Goal: Obtain resource: Download file/media

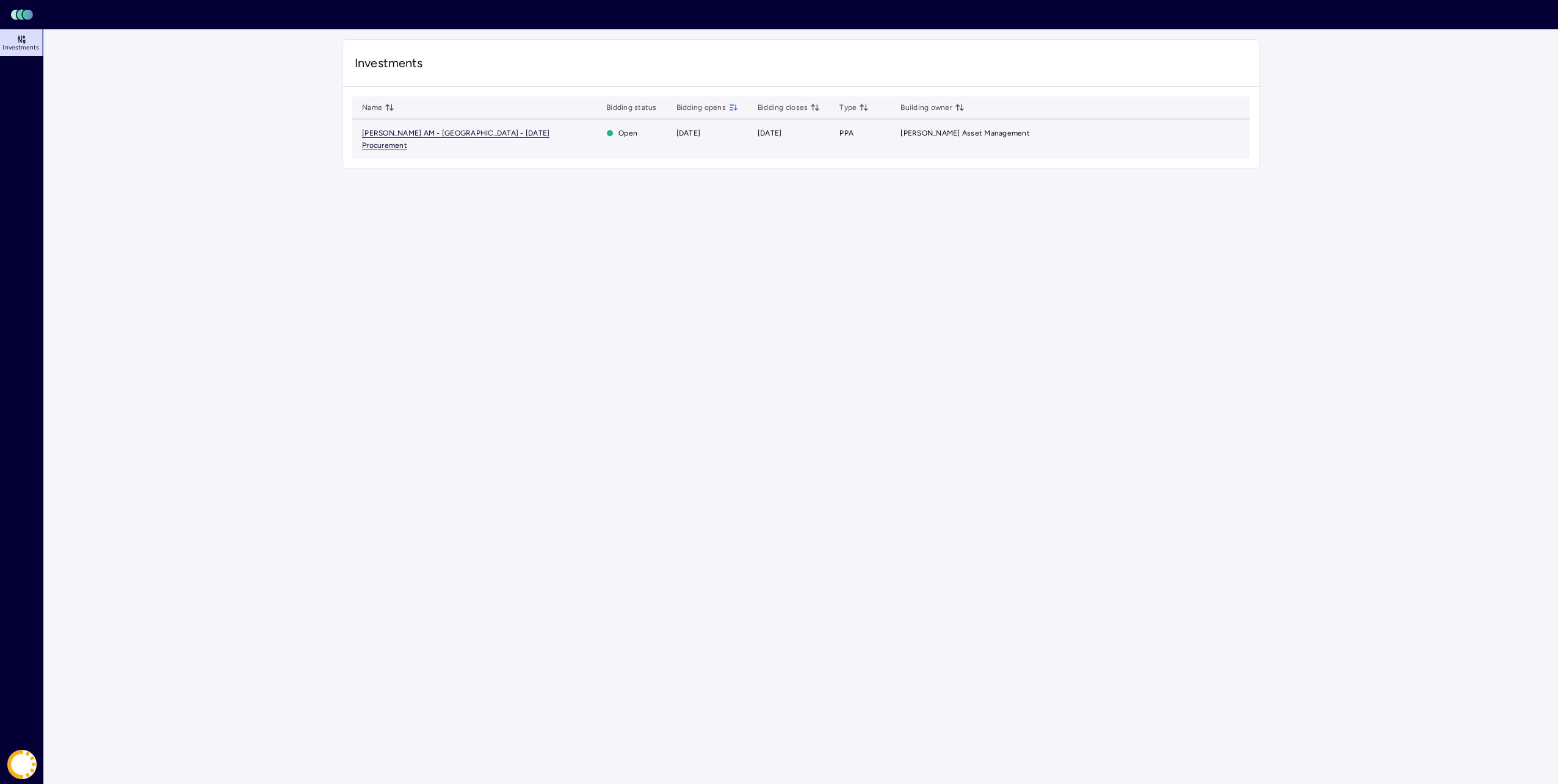
click at [509, 129] on span "[PERSON_NAME] AM - [GEOGRAPHIC_DATA] - [DATE] Procurement" at bounding box center [456, 139] width 187 height 22
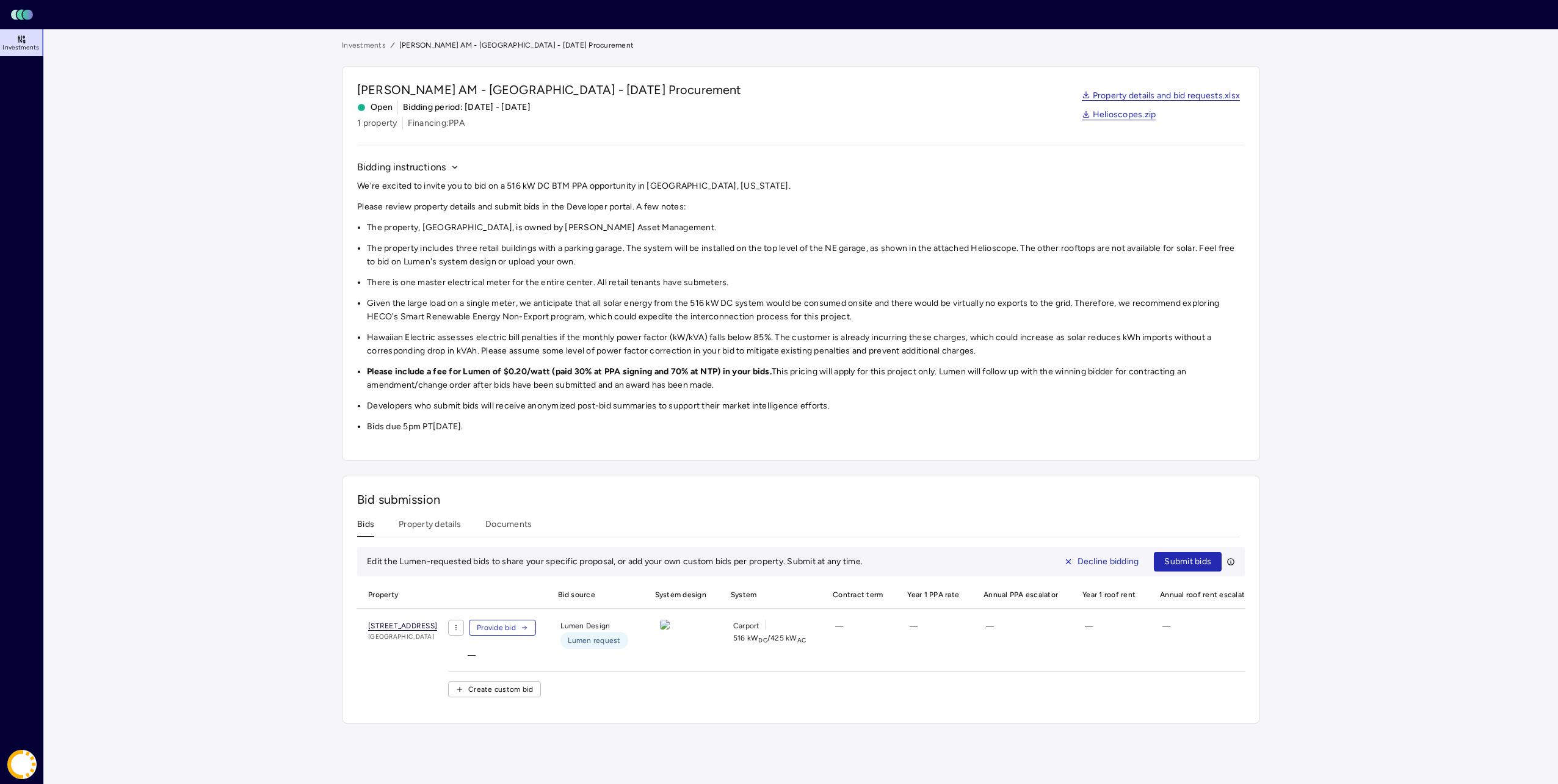
click at [437, 624] on span "[STREET_ADDRESS]" at bounding box center [402, 626] width 69 height 9
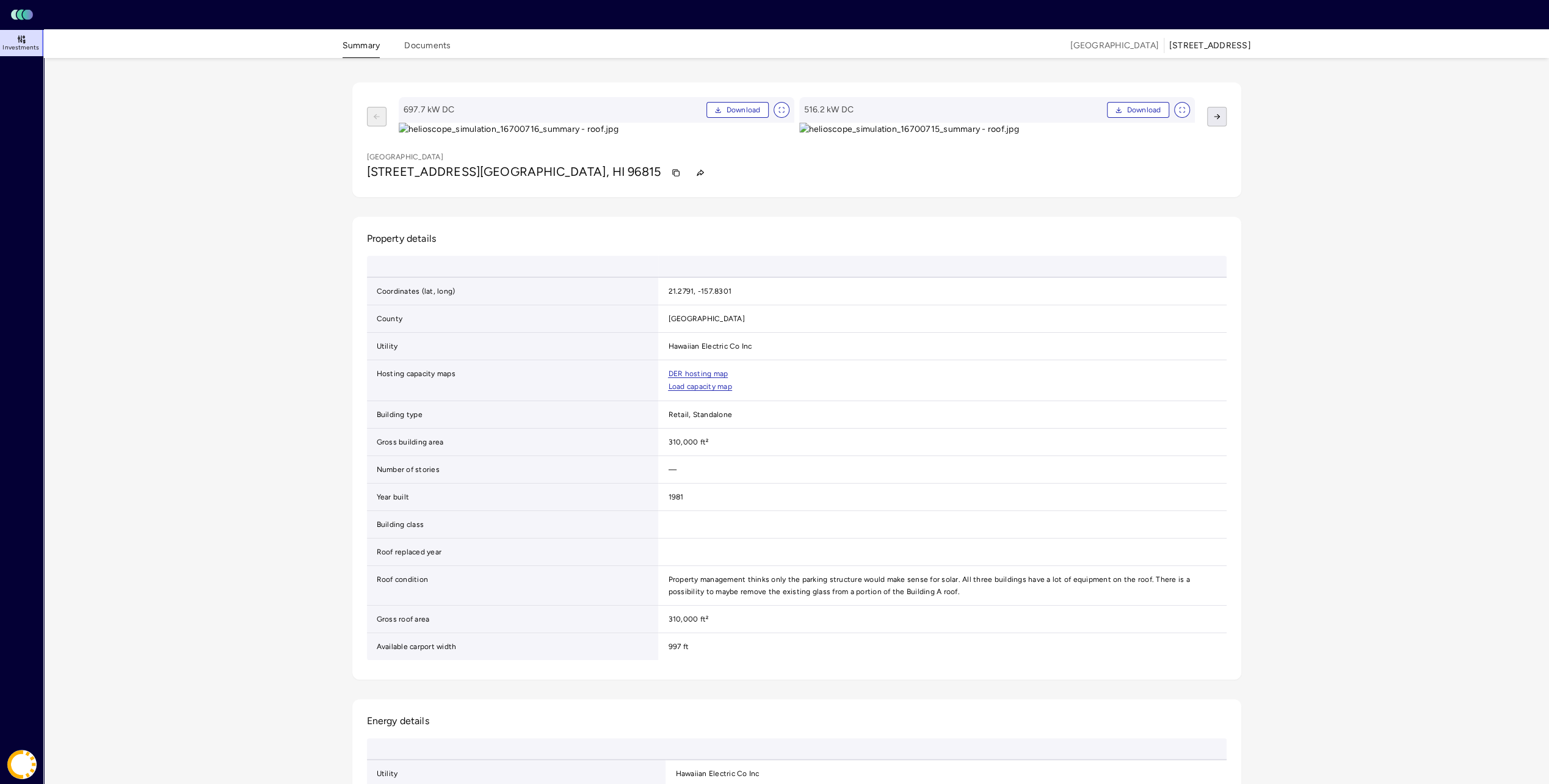
click at [1222, 126] on button "button" at bounding box center [1217, 116] width 20 height 20
click at [381, 126] on button "button" at bounding box center [377, 116] width 20 height 20
click at [1216, 120] on icon "button" at bounding box center [1217, 116] width 8 height 8
click at [375, 126] on button "button" at bounding box center [377, 116] width 20 height 20
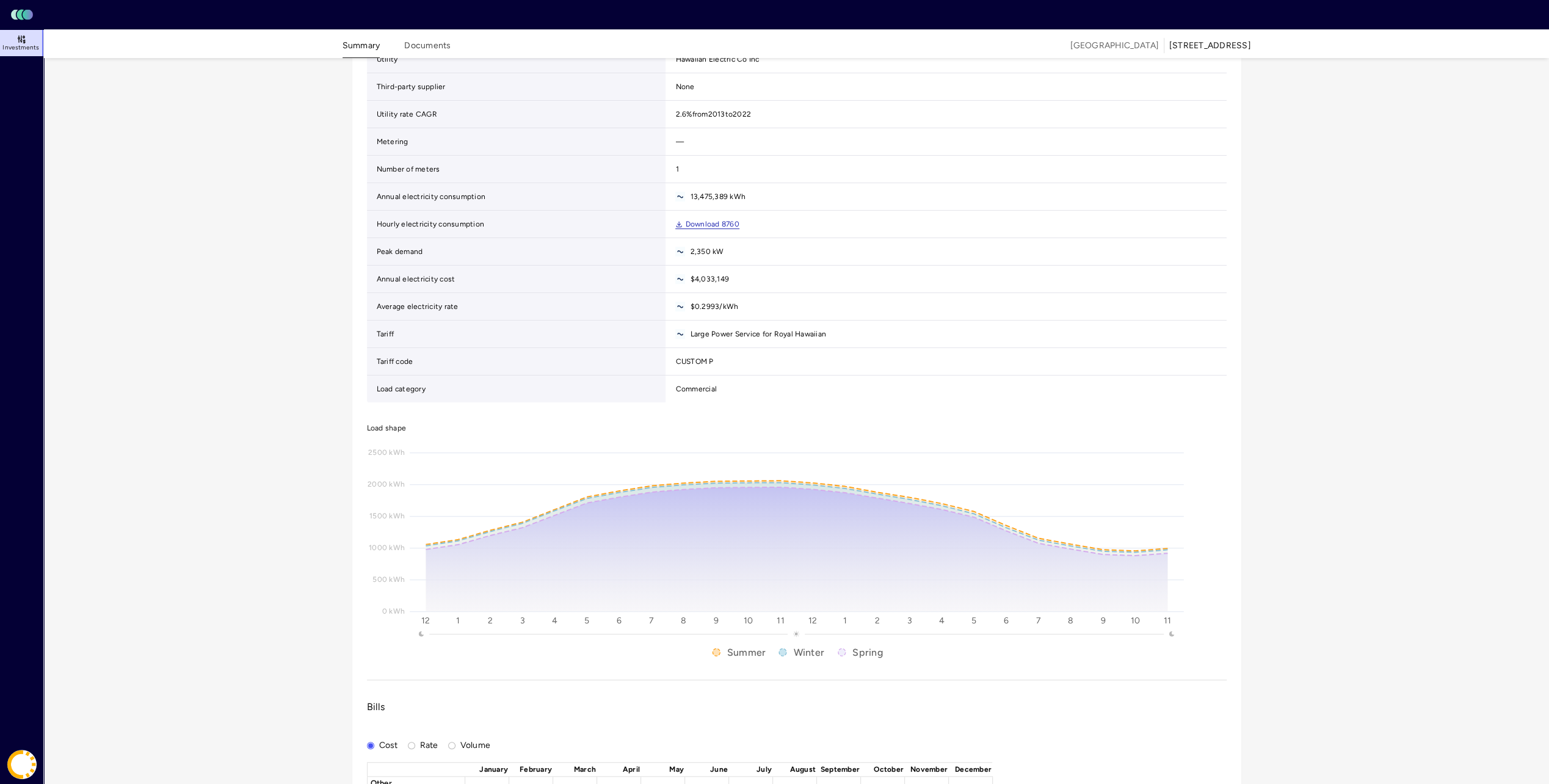
scroll to position [732, 0]
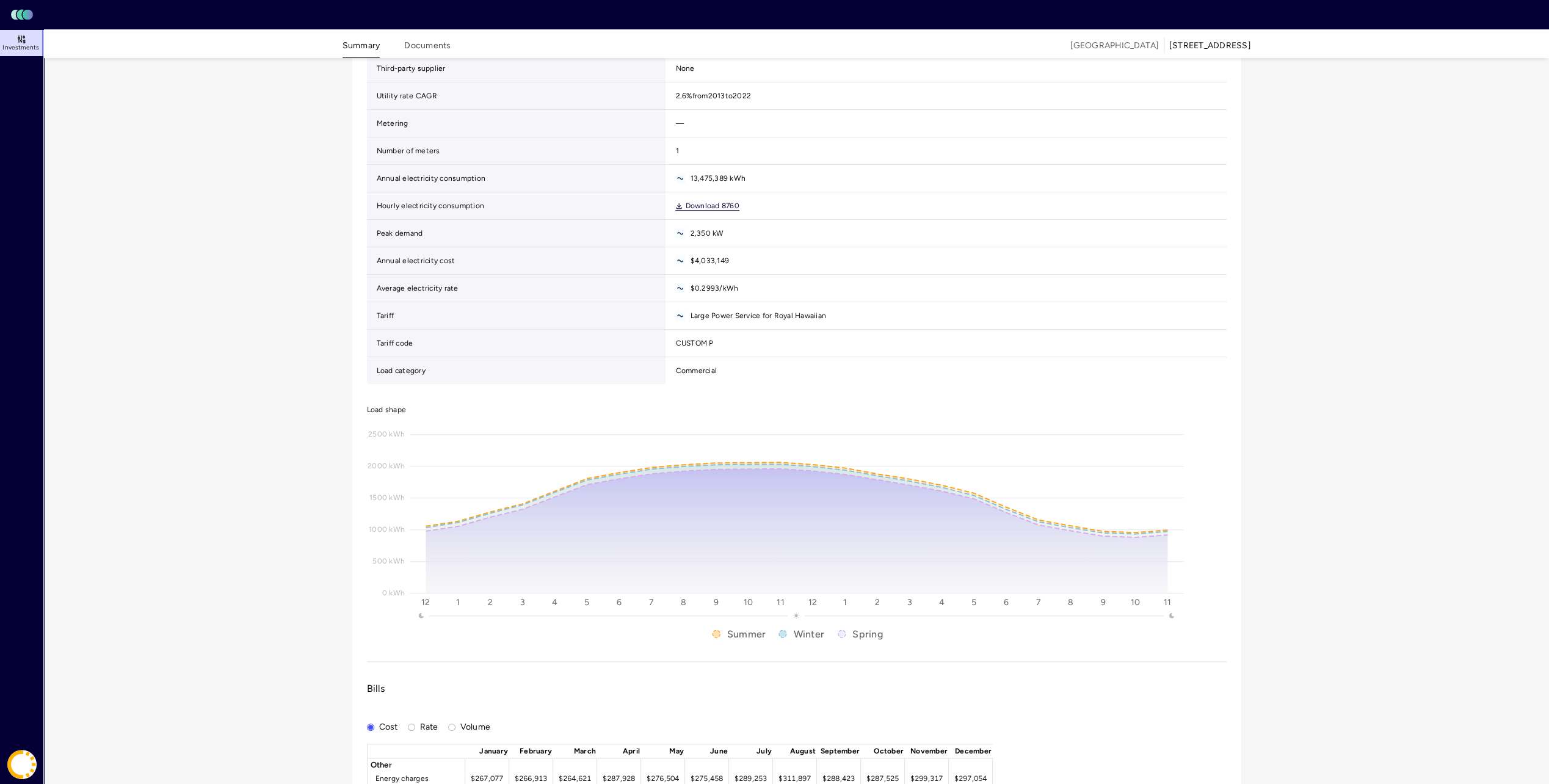
click at [697, 211] on link "Download 8760" at bounding box center [706, 206] width 63 height 9
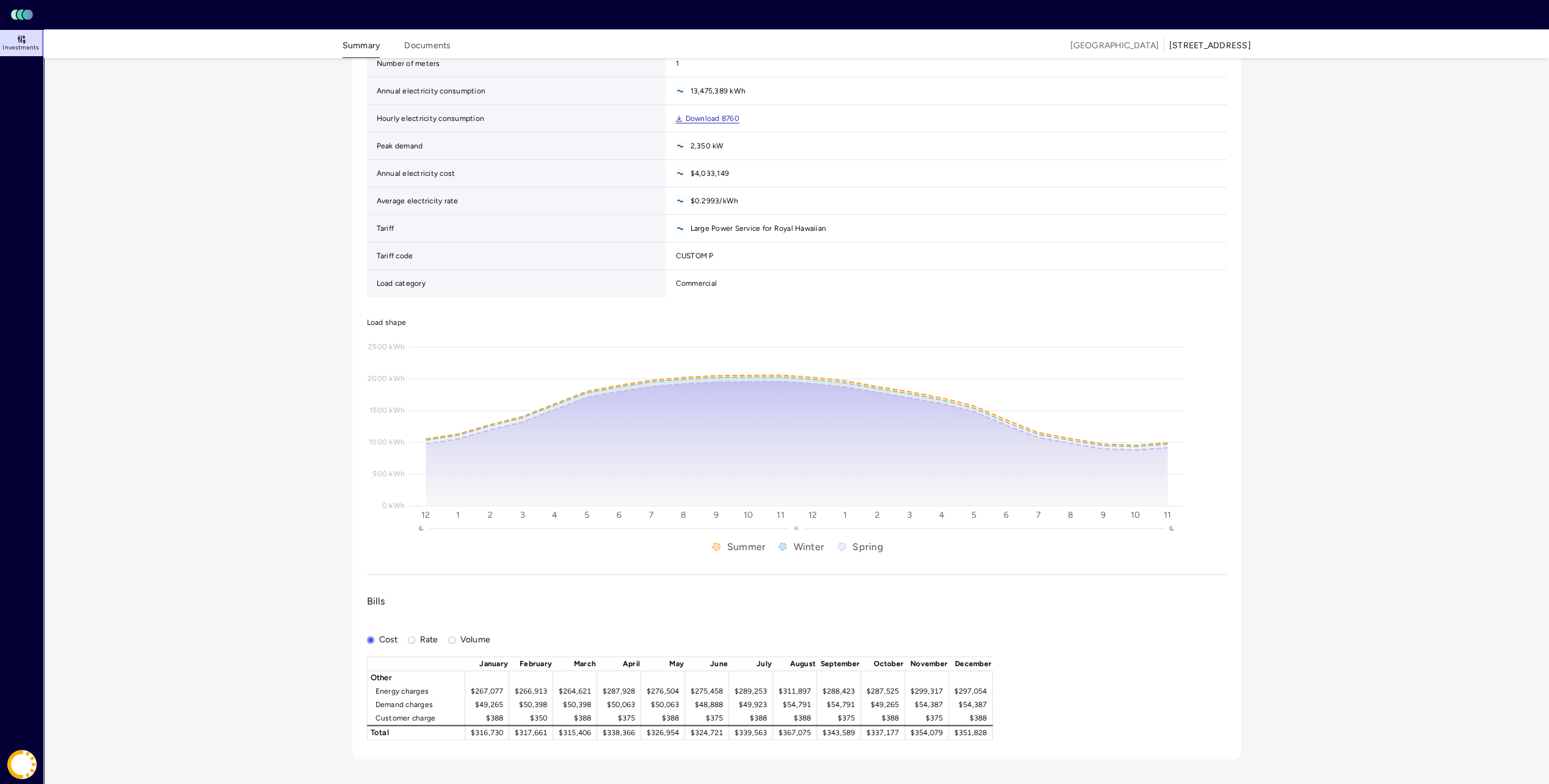
scroll to position [1107, 0]
click at [411, 636] on button "Rate" at bounding box center [411, 640] width 8 height 8
click at [450, 636] on button "Volume" at bounding box center [452, 640] width 8 height 8
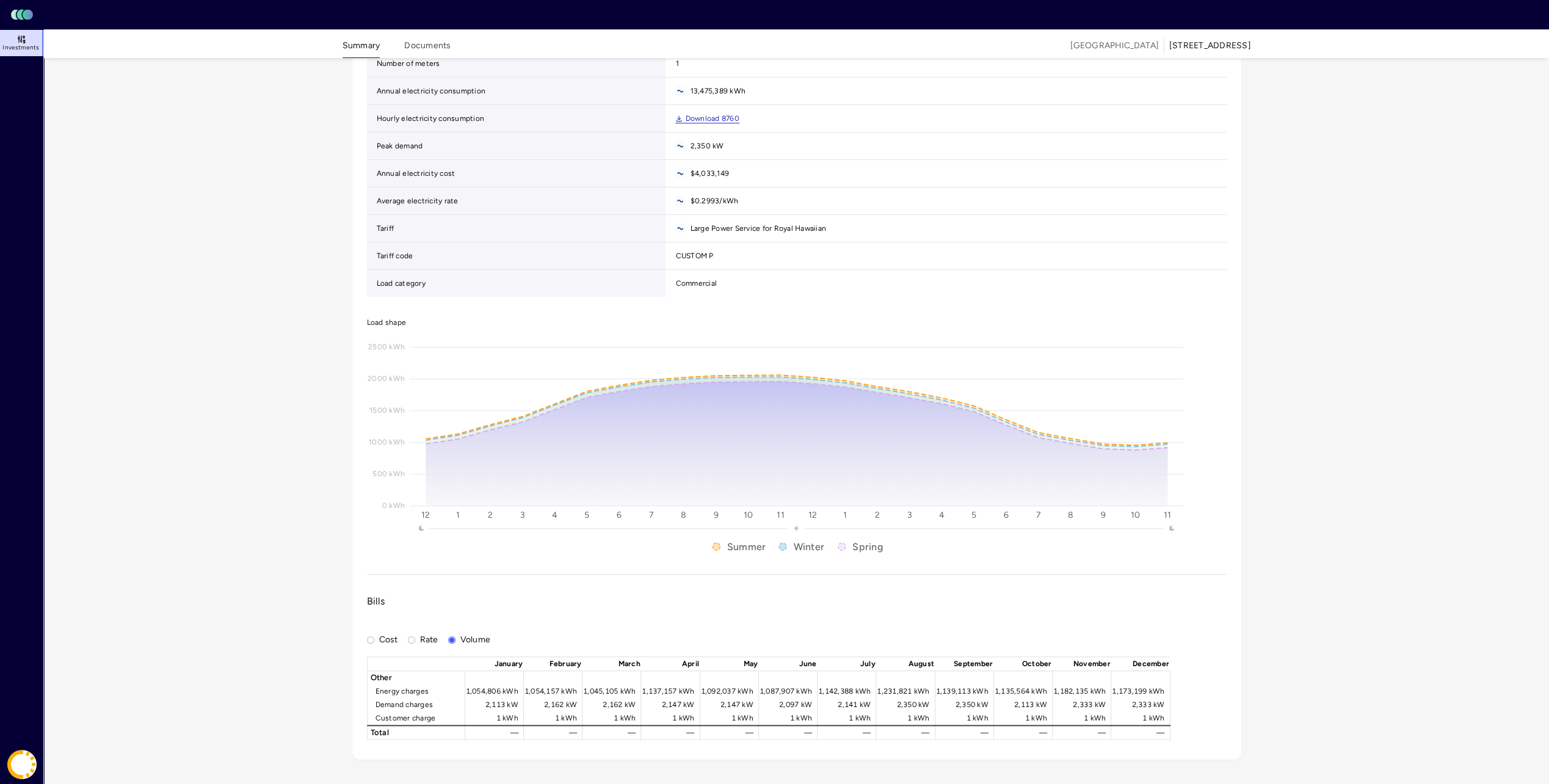
click at [373, 636] on button "Cost" at bounding box center [371, 640] width 8 height 8
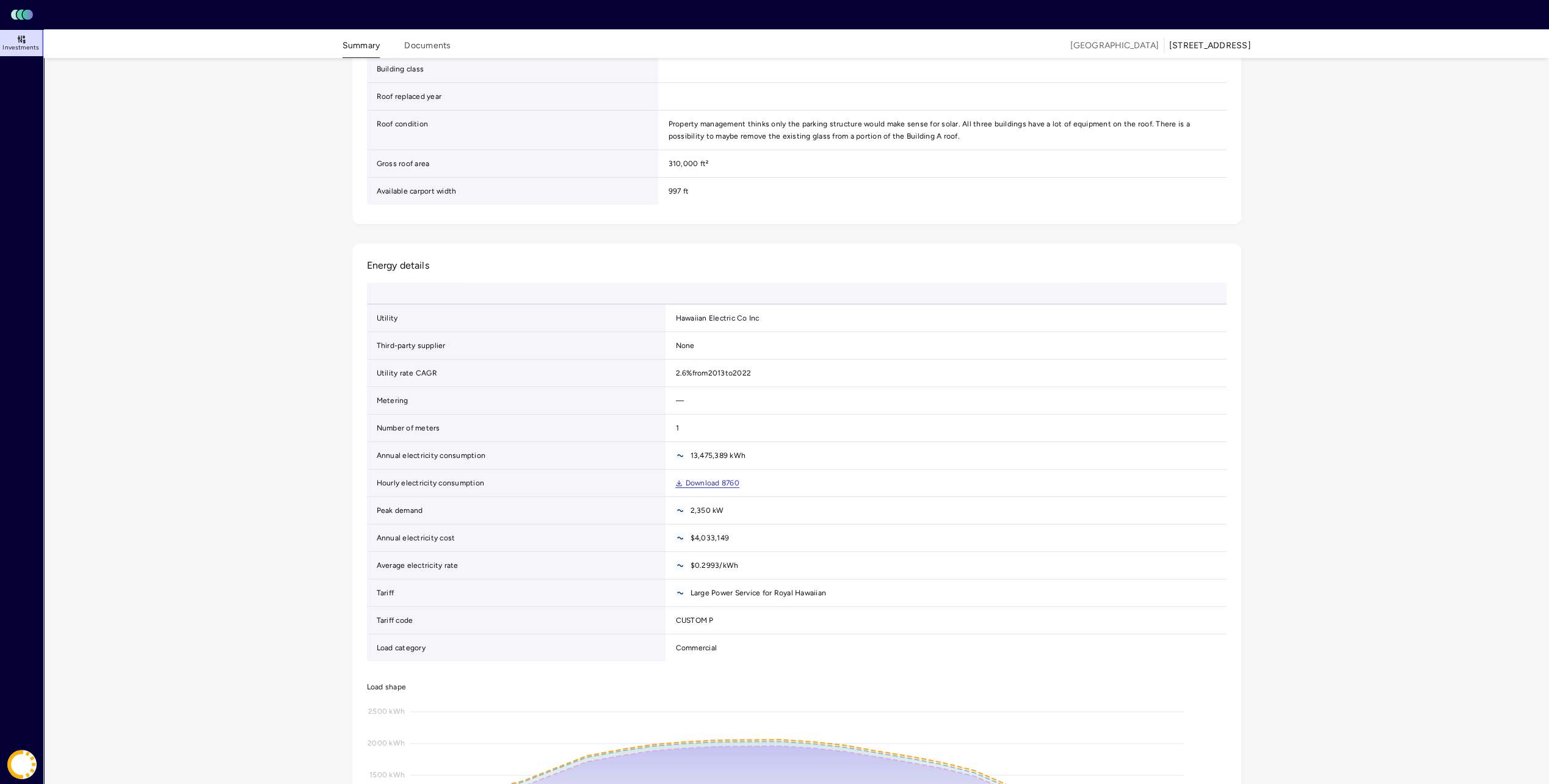
scroll to position [435, 0]
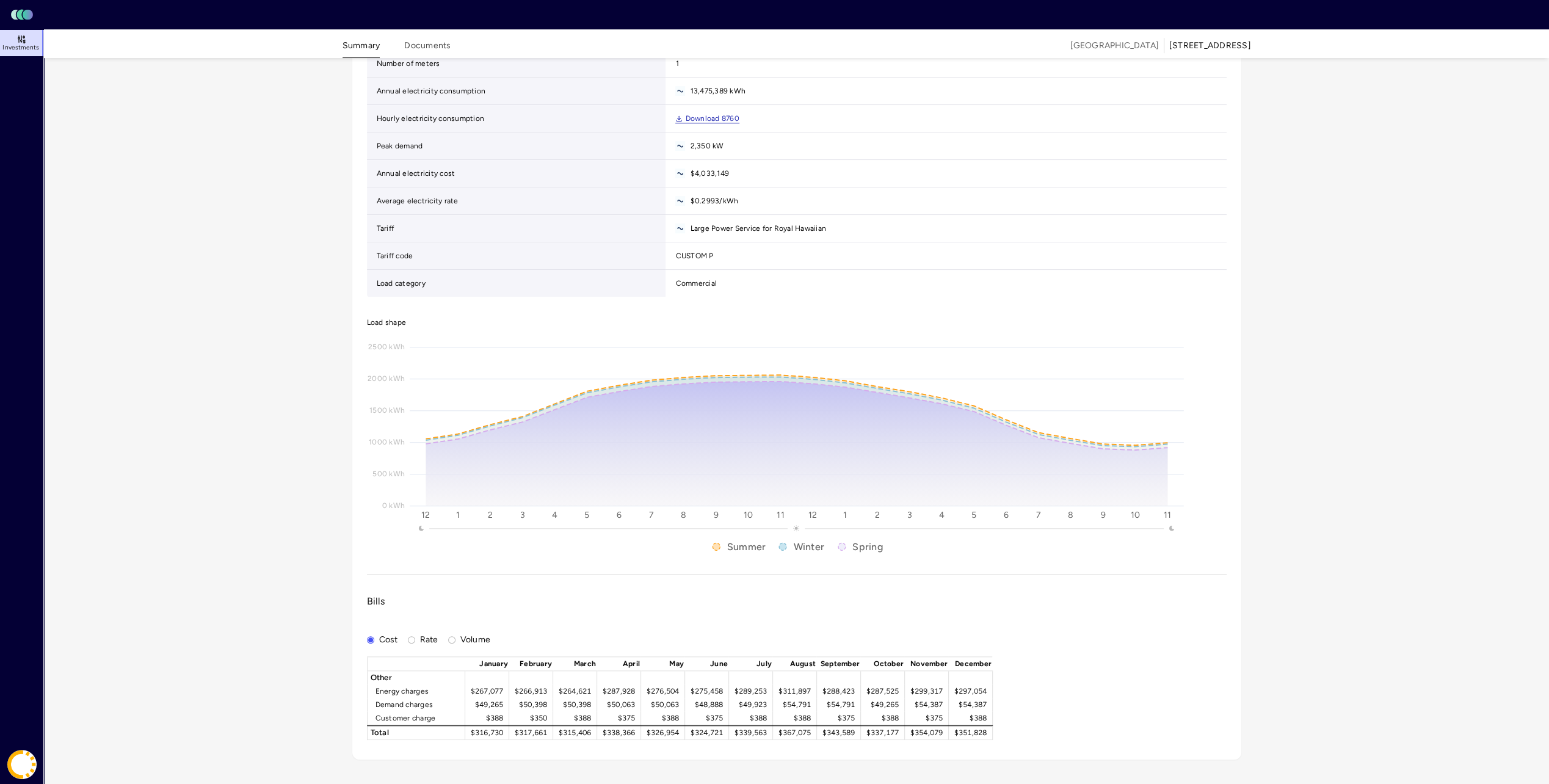
scroll to position [1107, 0]
click at [412, 636] on button "Rate" at bounding box center [411, 640] width 8 height 8
click at [452, 636] on button "Volume" at bounding box center [452, 640] width 8 height 8
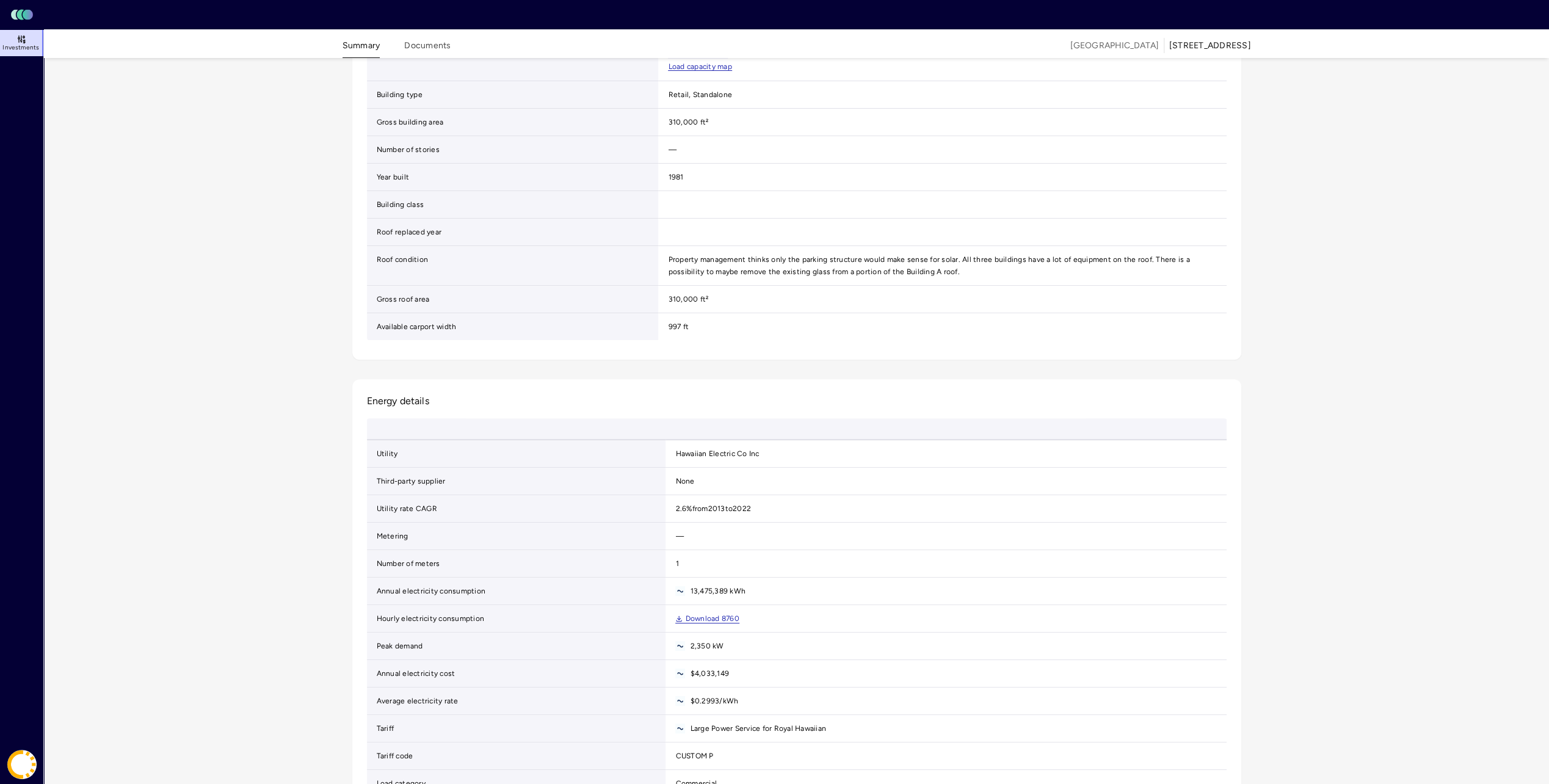
scroll to position [130, 0]
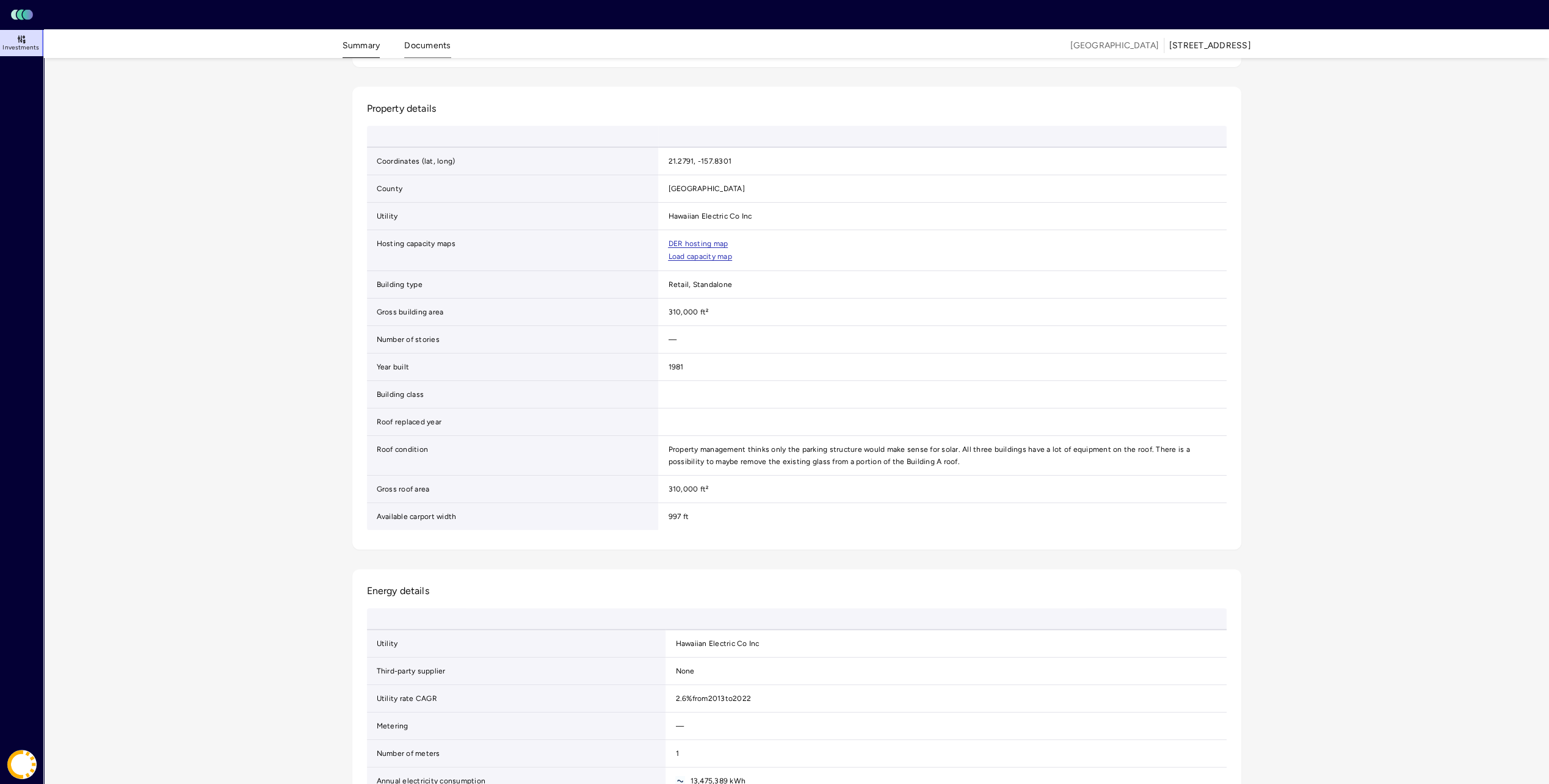
click at [428, 42] on button "Documents" at bounding box center [427, 49] width 46 height 19
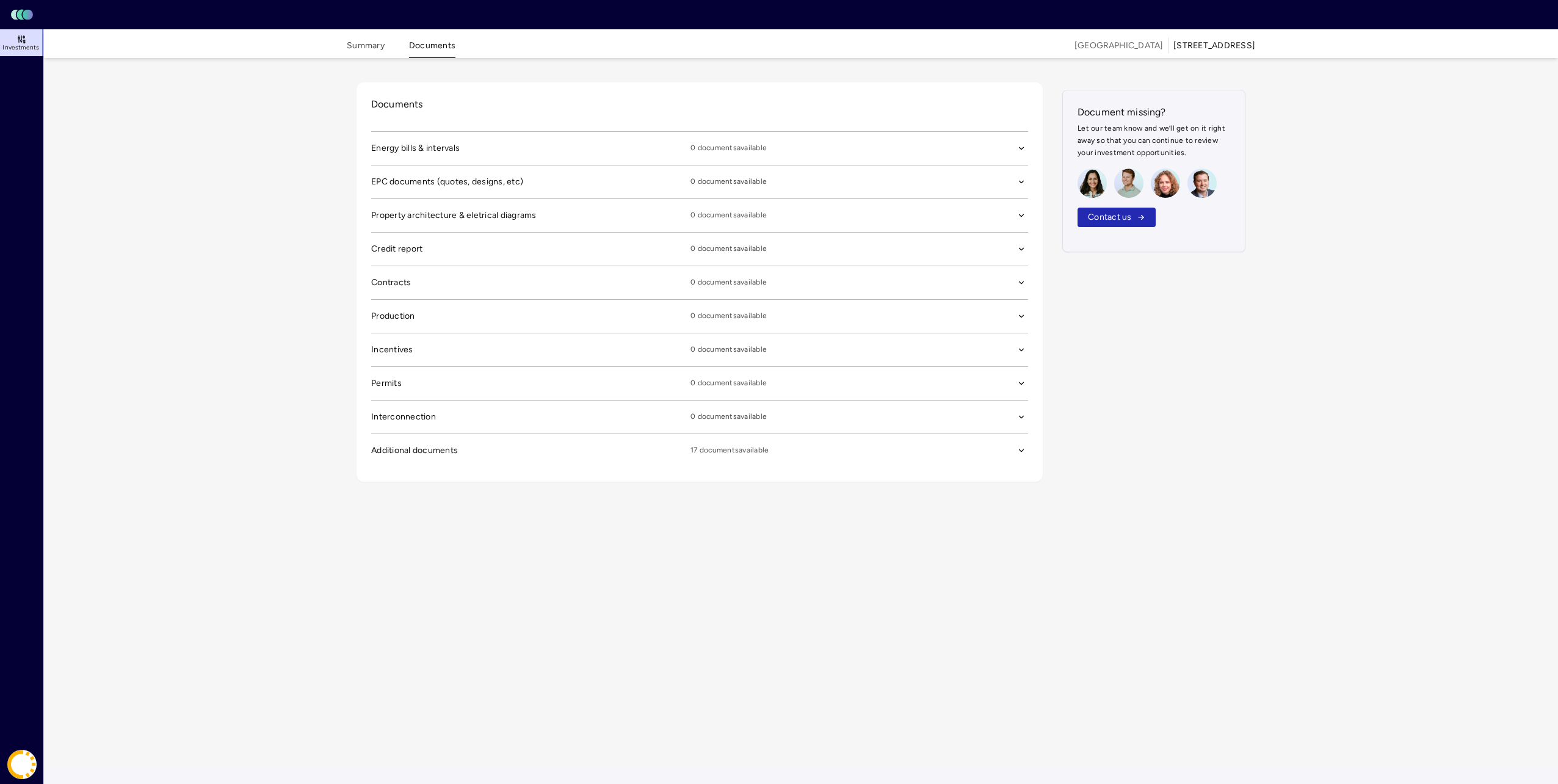
click at [433, 149] on span "Energy bills & intervals" at bounding box center [530, 148] width 319 height 13
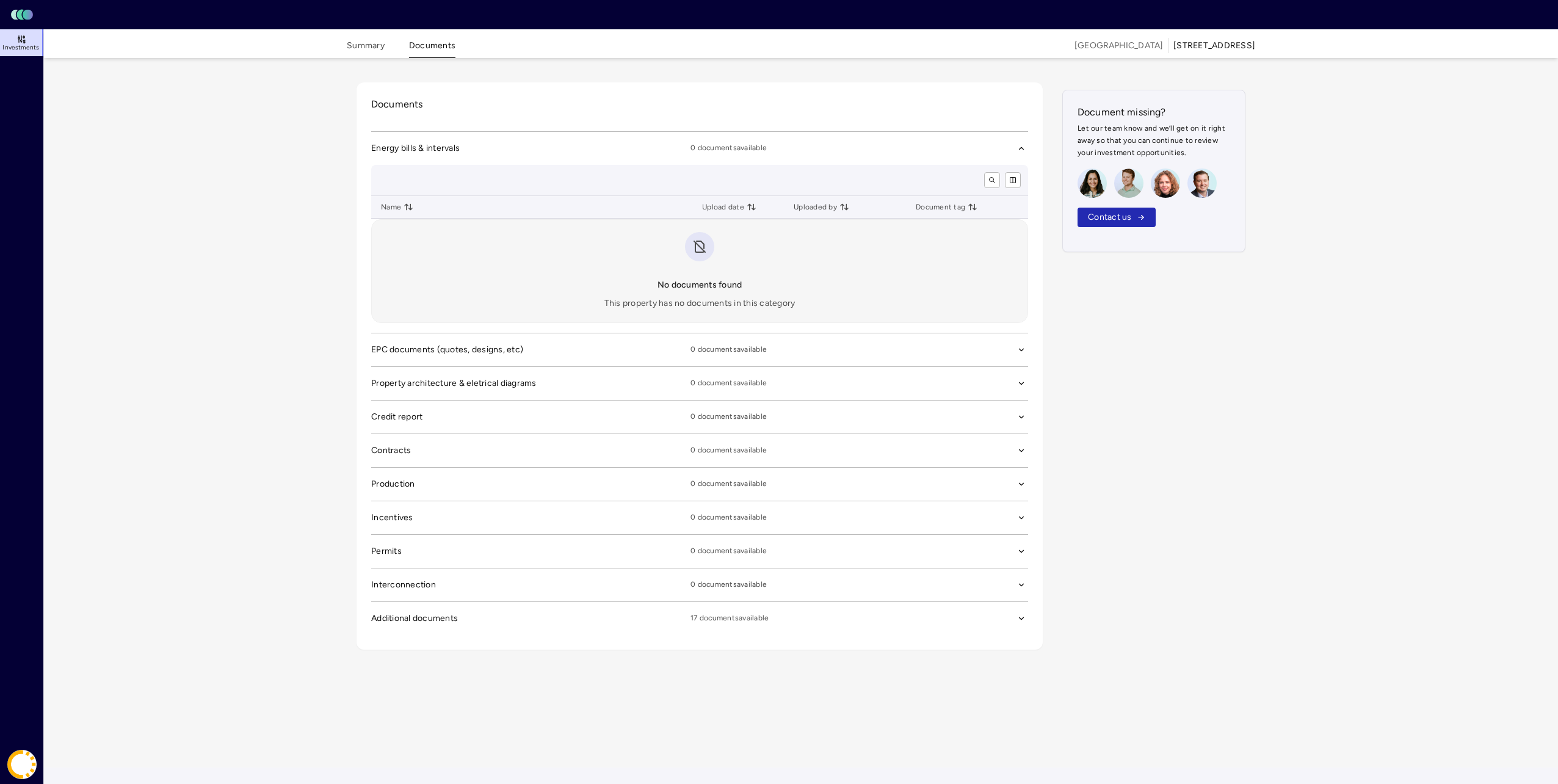
click at [433, 149] on span "Energy bills & intervals" at bounding box center [530, 148] width 319 height 13
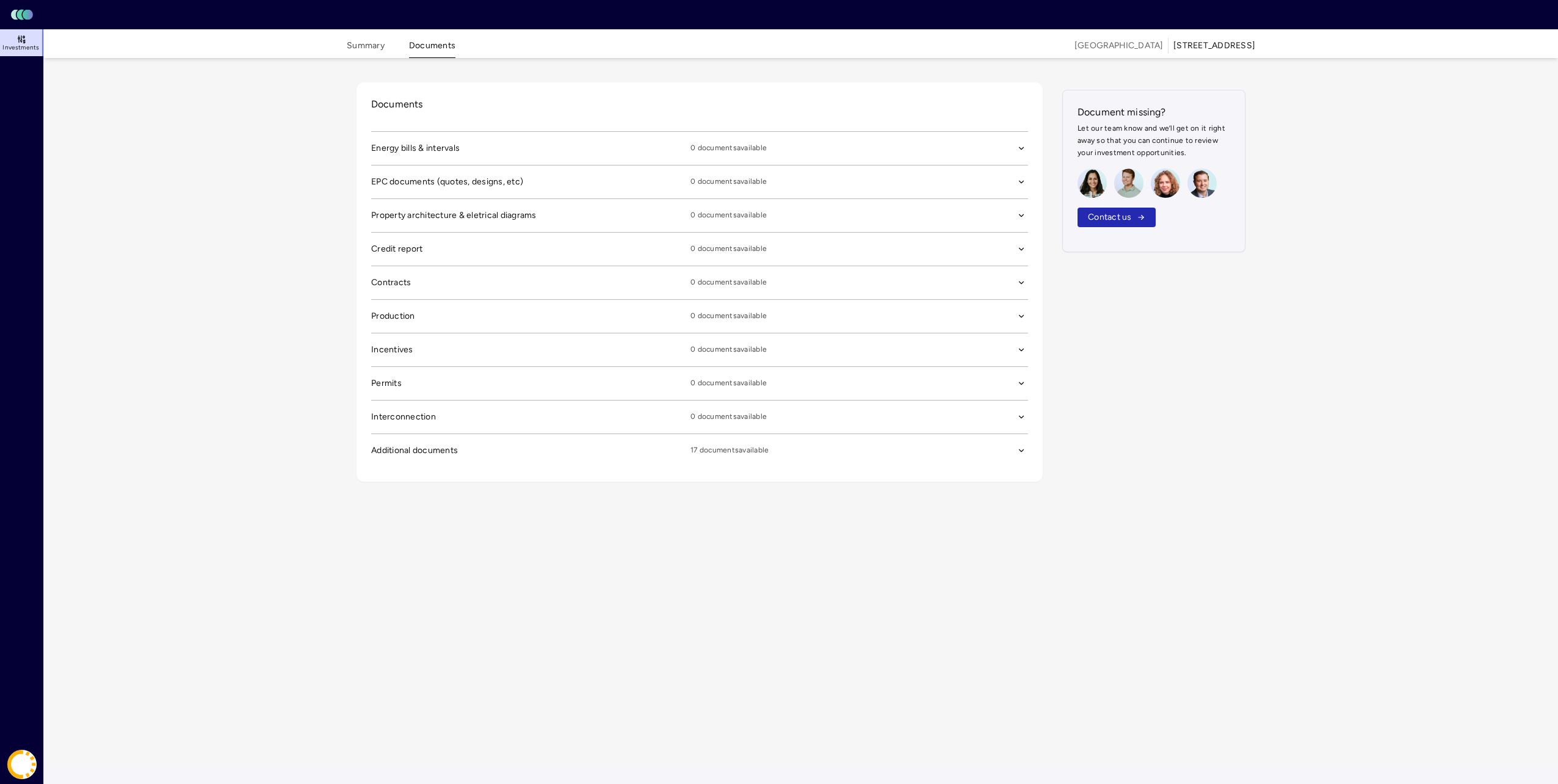
click at [395, 155] on span "Additional documents" at bounding box center [530, 148] width 319 height 13
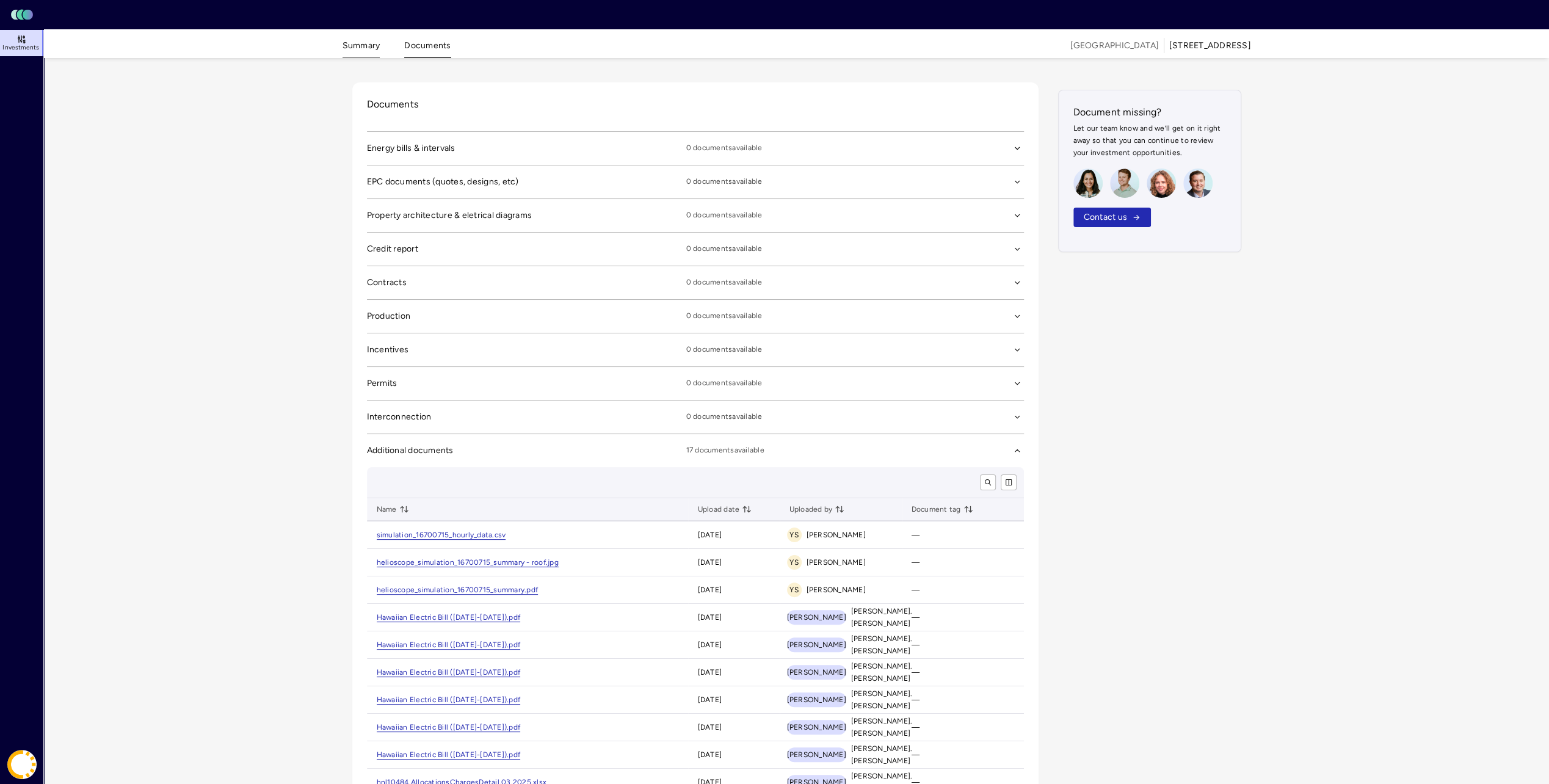
click at [359, 40] on button "Summary" at bounding box center [362, 49] width 38 height 19
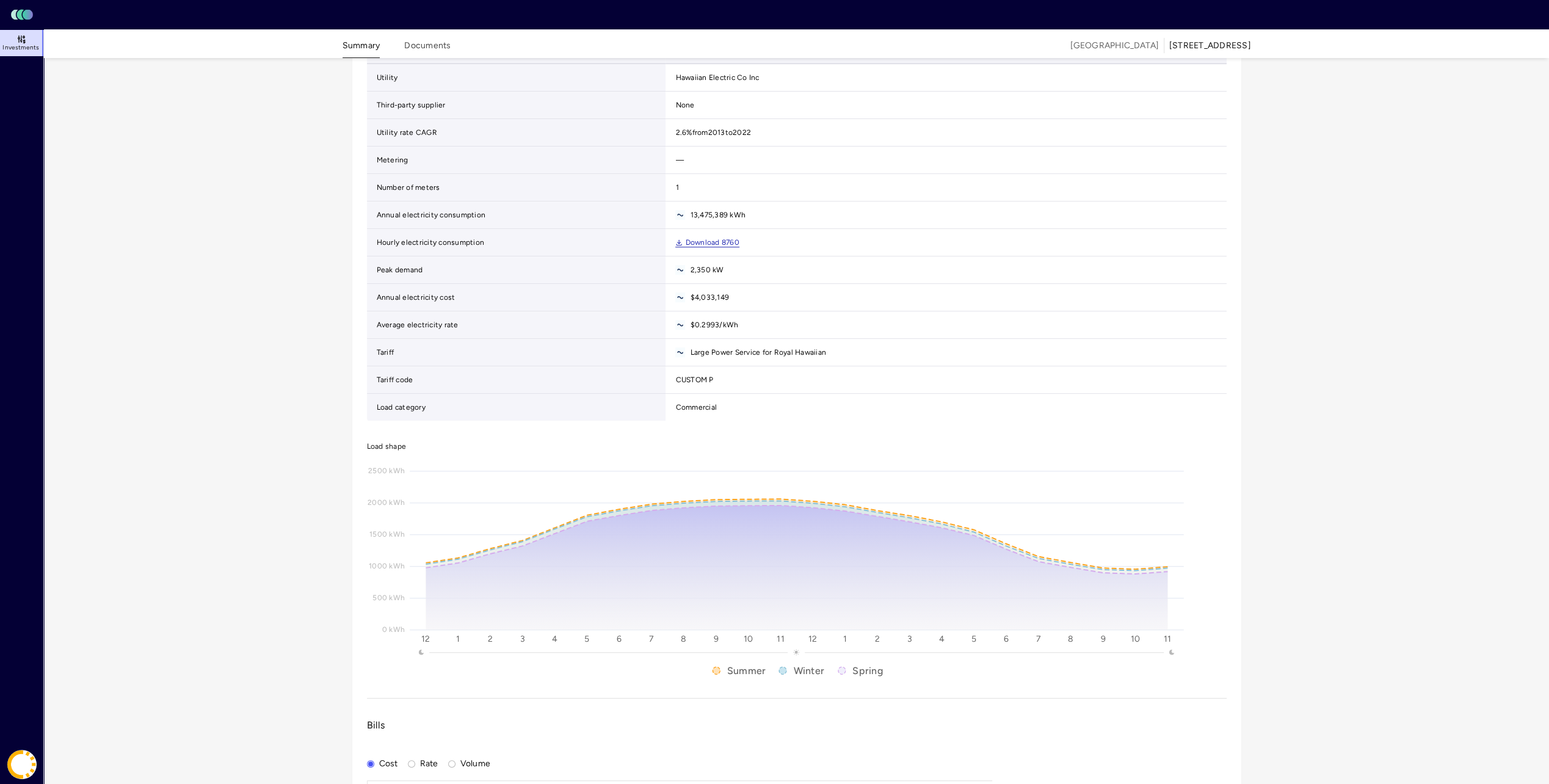
scroll to position [741, 0]
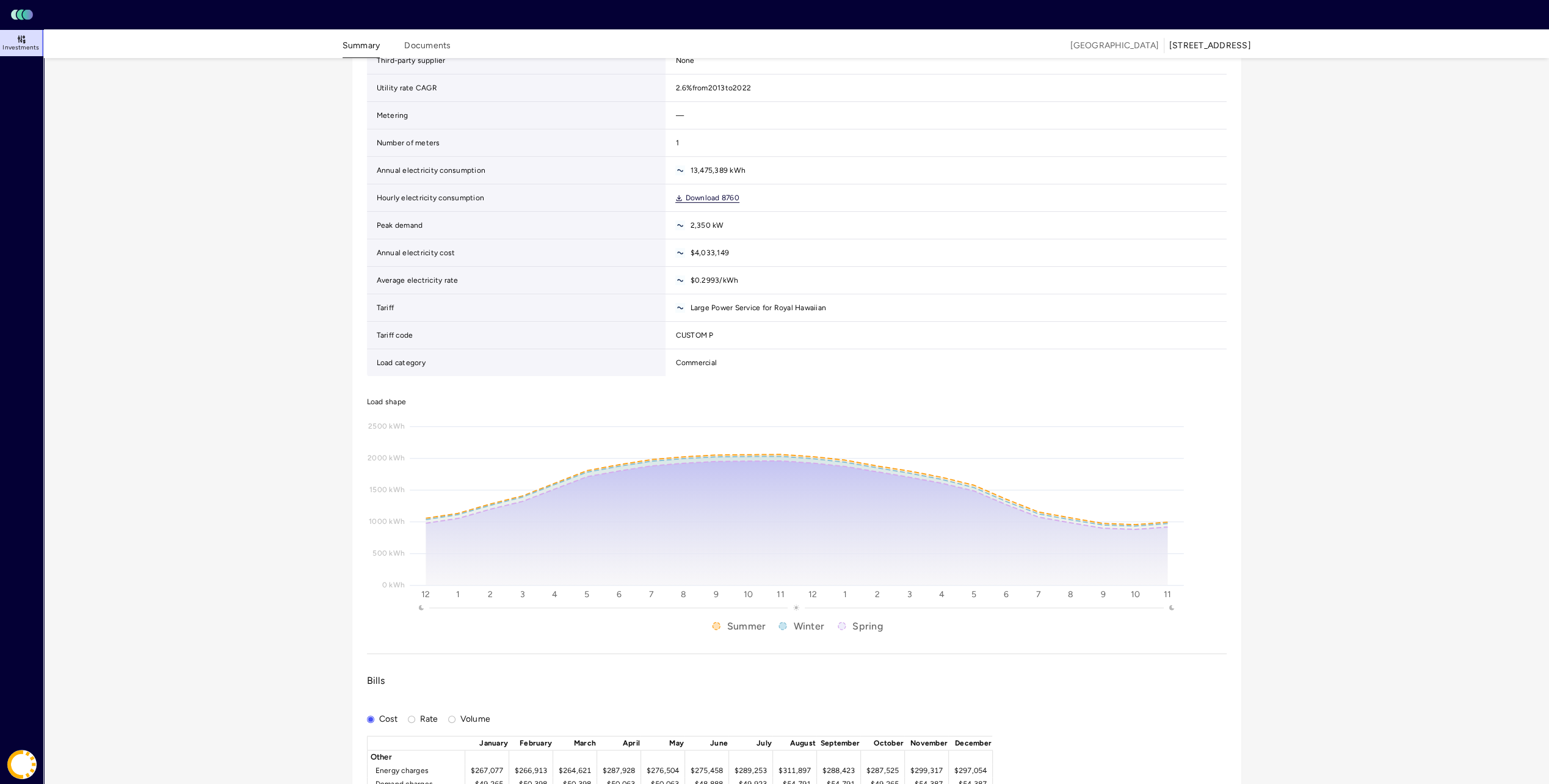
click at [687, 202] on link "Download 8760" at bounding box center [706, 199] width 63 height 9
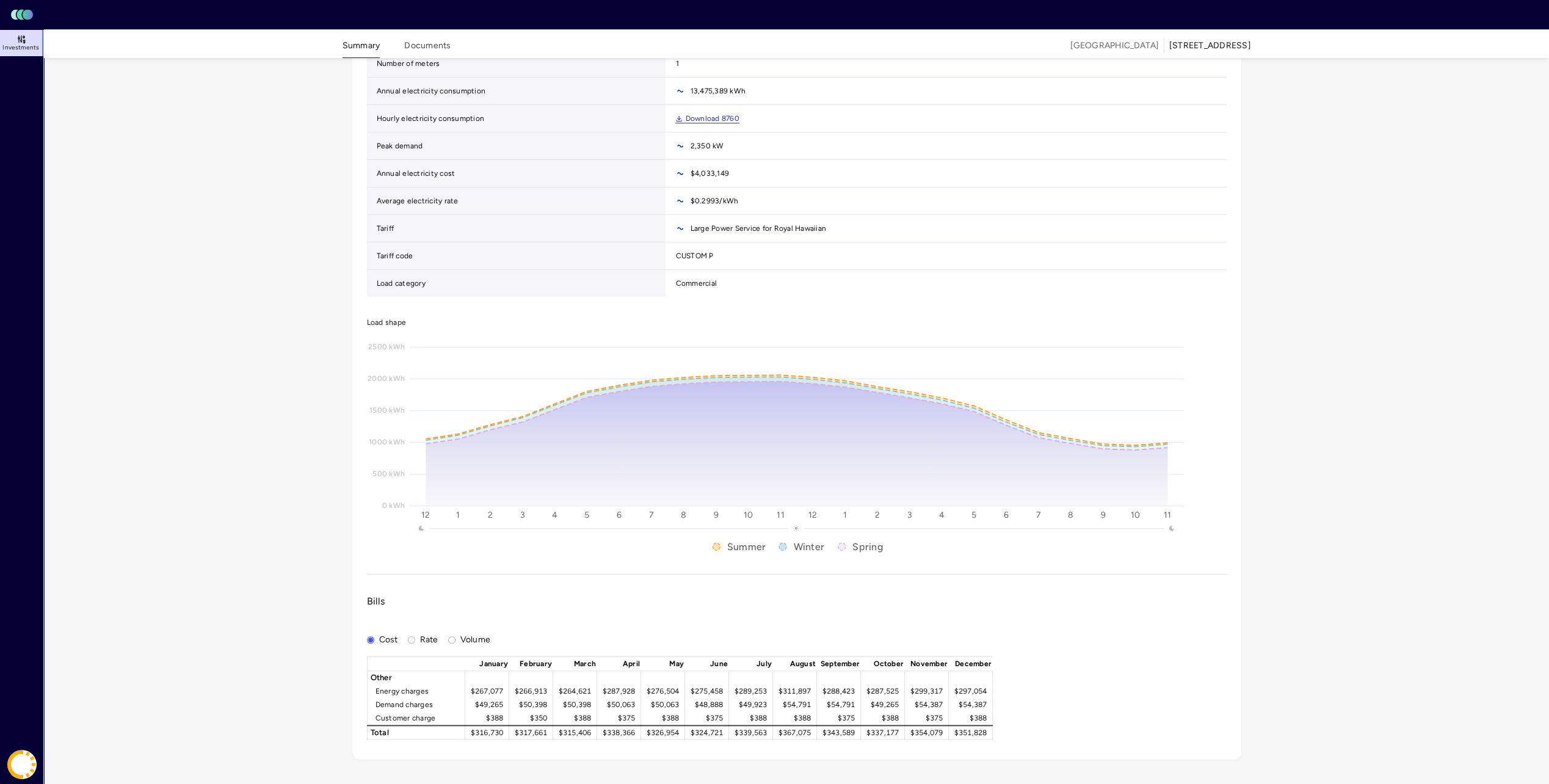
scroll to position [1107, 0]
drag, startPoint x: 411, startPoint y: 629, endPoint x: 419, endPoint y: 630, distance: 8.1
click at [411, 636] on button "Rate" at bounding box center [411, 640] width 8 height 8
click at [451, 636] on button "Volume" at bounding box center [452, 640] width 8 height 8
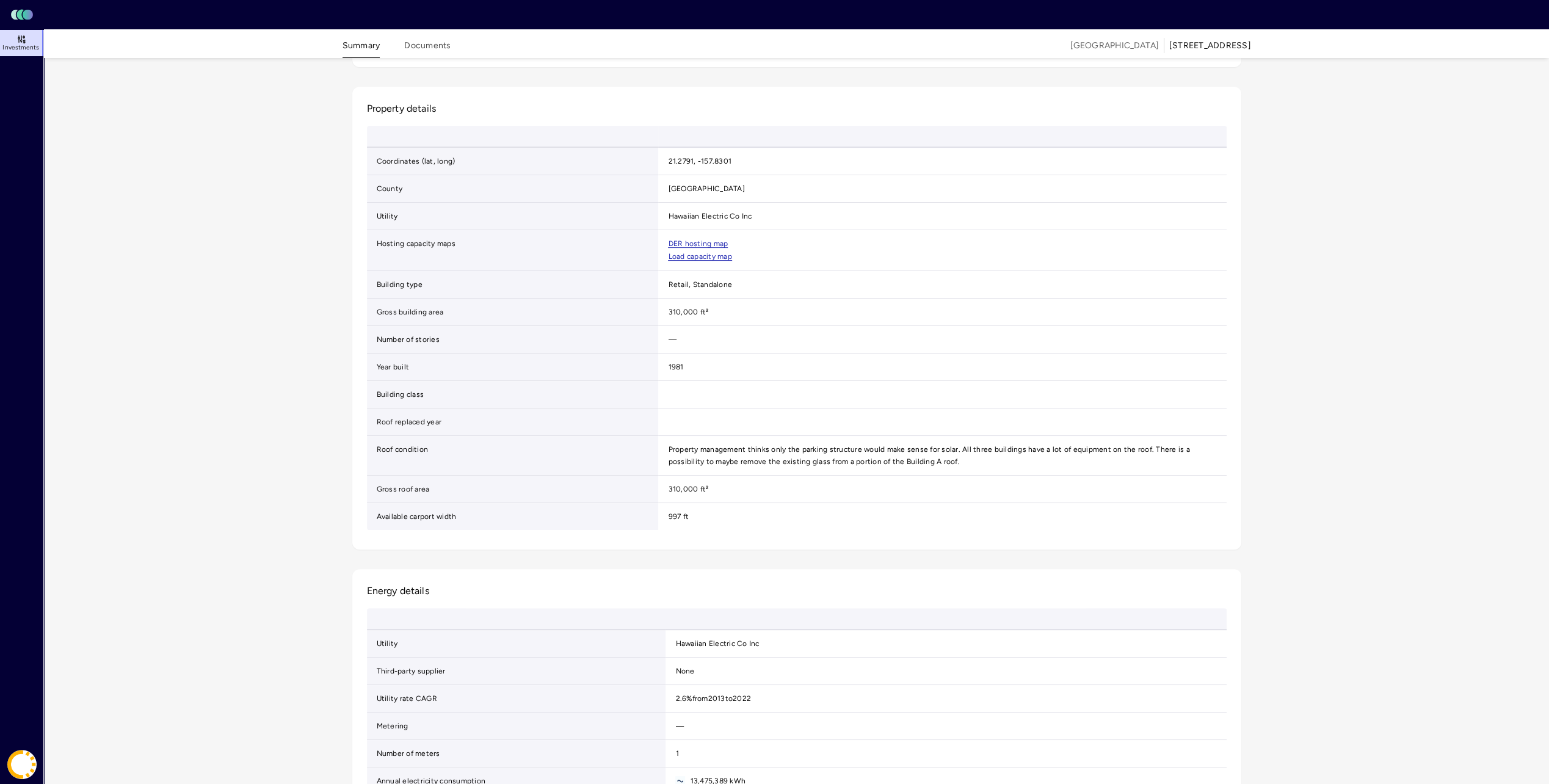
scroll to position [0, 0]
